Goal: Participate in discussion

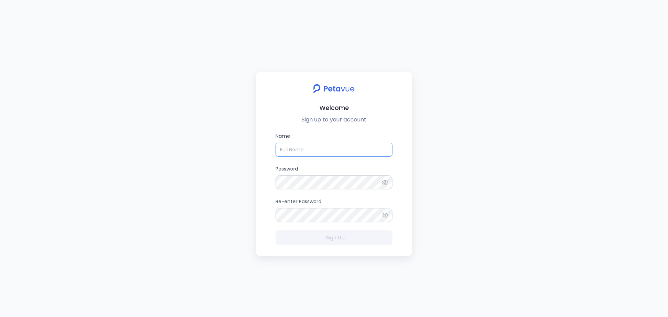
type input "[PERSON_NAME][EMAIL_ADDRESS][DOMAIN_NAME]"
click at [345, 86] on img at bounding box center [334, 88] width 50 height 17
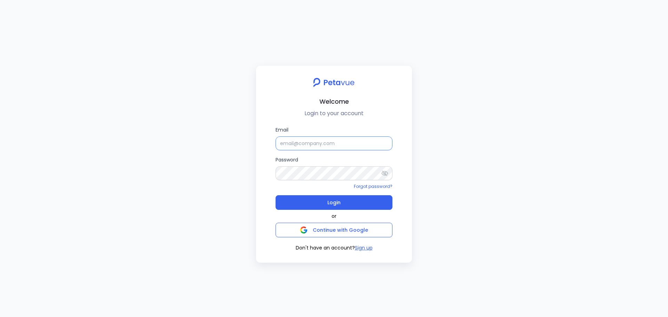
type input "[PERSON_NAME][EMAIL_ADDRESS][DOMAIN_NAME]"
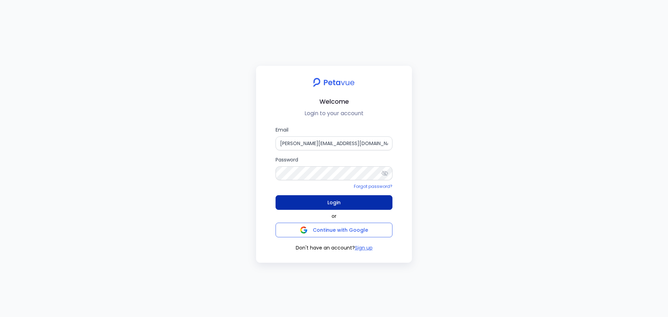
click at [341, 200] on button "Login" at bounding box center [334, 202] width 117 height 15
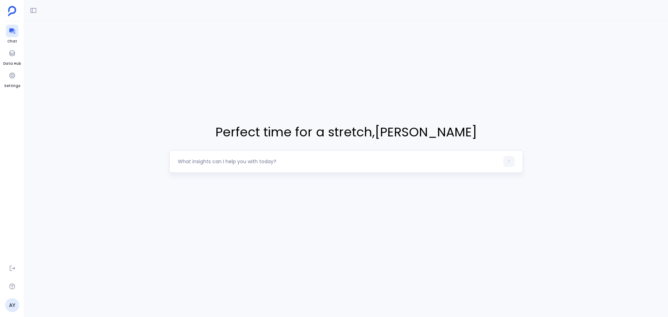
click at [221, 156] on div at bounding box center [346, 161] width 354 height 23
click at [223, 166] on div at bounding box center [339, 161] width 322 height 11
click at [236, 160] on textarea at bounding box center [339, 161] width 322 height 7
type textarea "Why campaign types had the highest number of responses this year?"
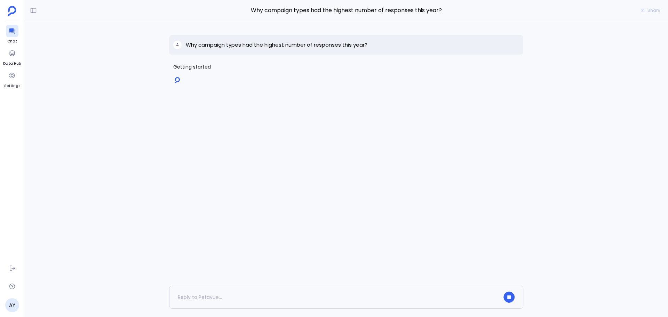
click at [205, 46] on p "Why campaign types had the highest number of responses this year?" at bounding box center [277, 45] width 182 height 8
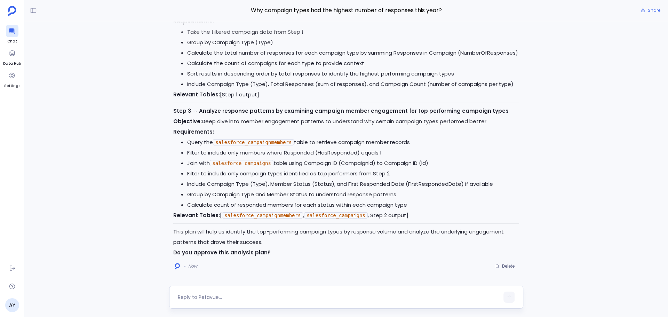
click at [225, 298] on textarea at bounding box center [339, 297] width 322 height 7
type textarea "yes"
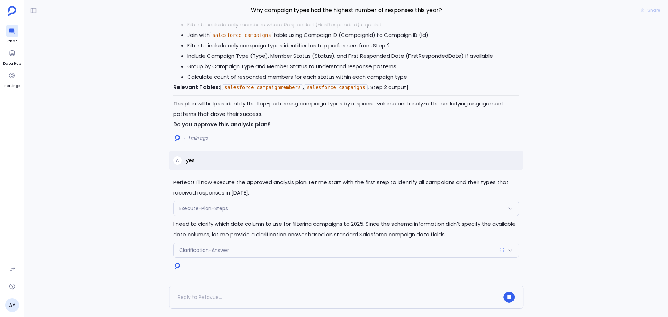
click at [93, 162] on div "Perfect! I'll now execute the approved analysis plan. Let me start with the fir…" at bounding box center [346, 153] width 644 height 265
